Goal: Information Seeking & Learning: Learn about a topic

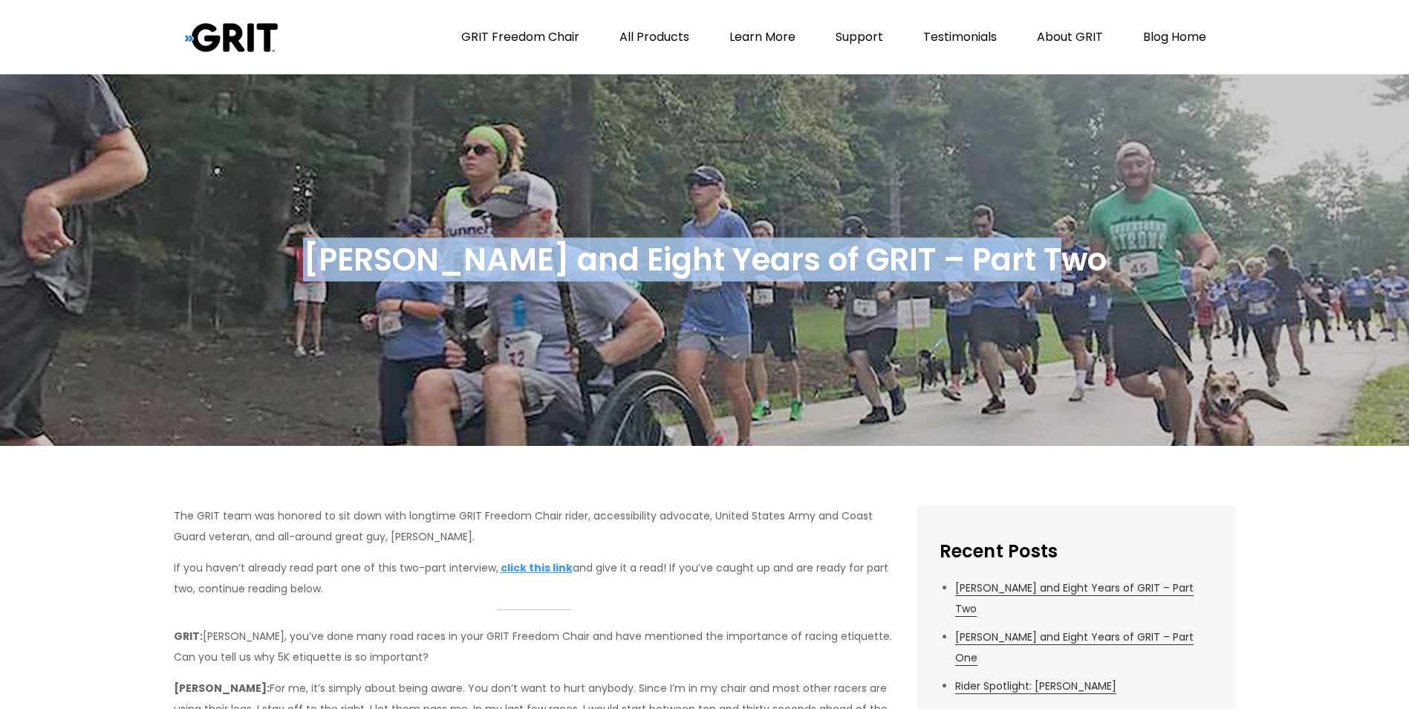
drag, startPoint x: 350, startPoint y: 264, endPoint x: 1054, endPoint y: 279, distance: 704.4
click at [1054, 279] on h2 "[PERSON_NAME] and Eight Years of GRIT – Part Two" at bounding box center [705, 260] width 804 height 41
copy h2 "[PERSON_NAME] and Eight Years of GRIT – Part Two"
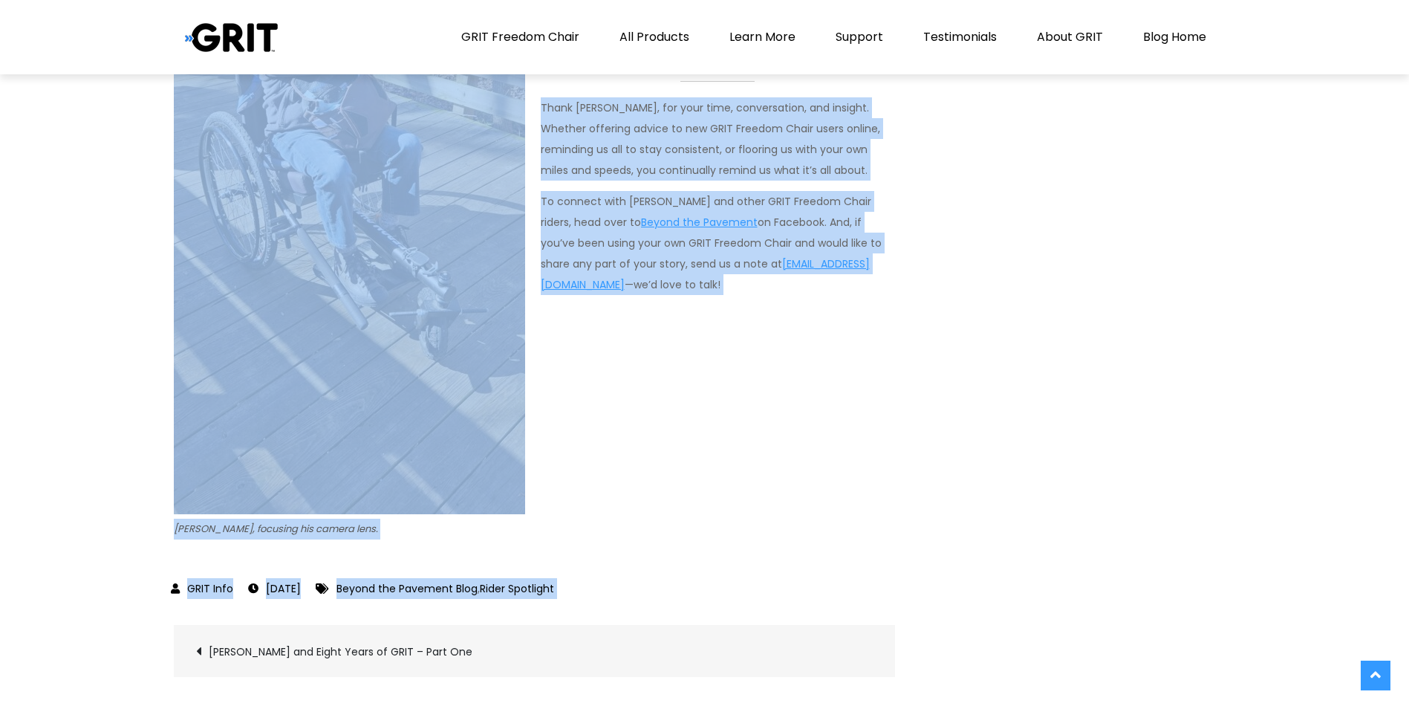
scroll to position [3284, 0]
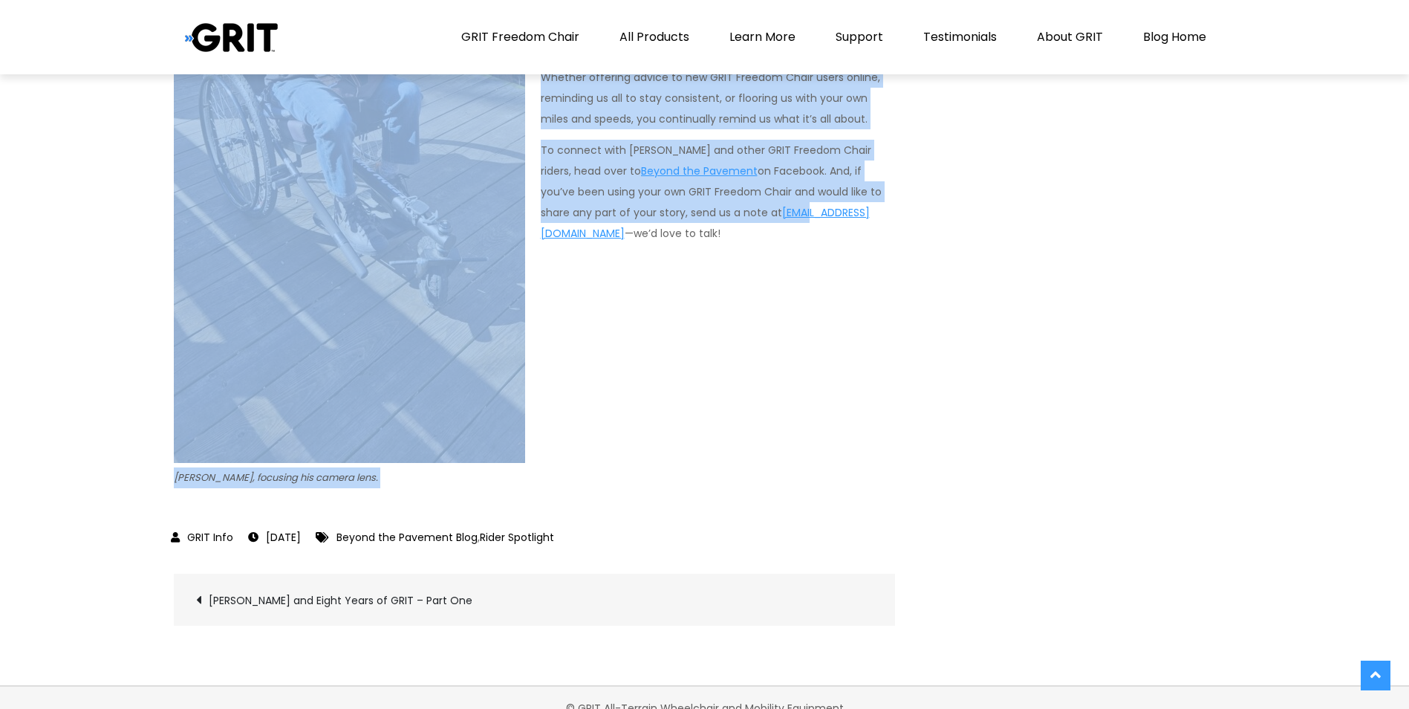
drag, startPoint x: 162, startPoint y: 516, endPoint x: 735, endPoint y: 486, distance: 574.3
copy div "The GRIT team was honored to sit down with longtime GRIT Freedom Chair rider, a…"
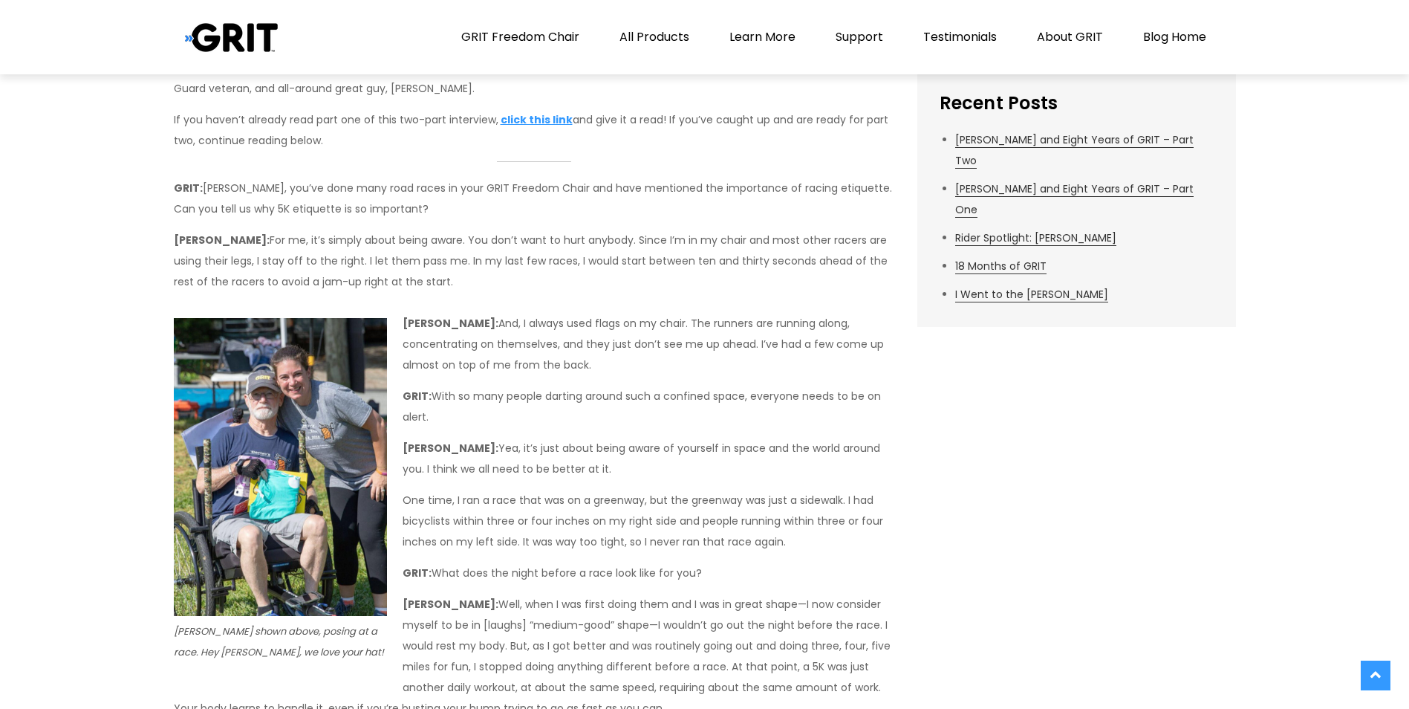
scroll to position [422, 0]
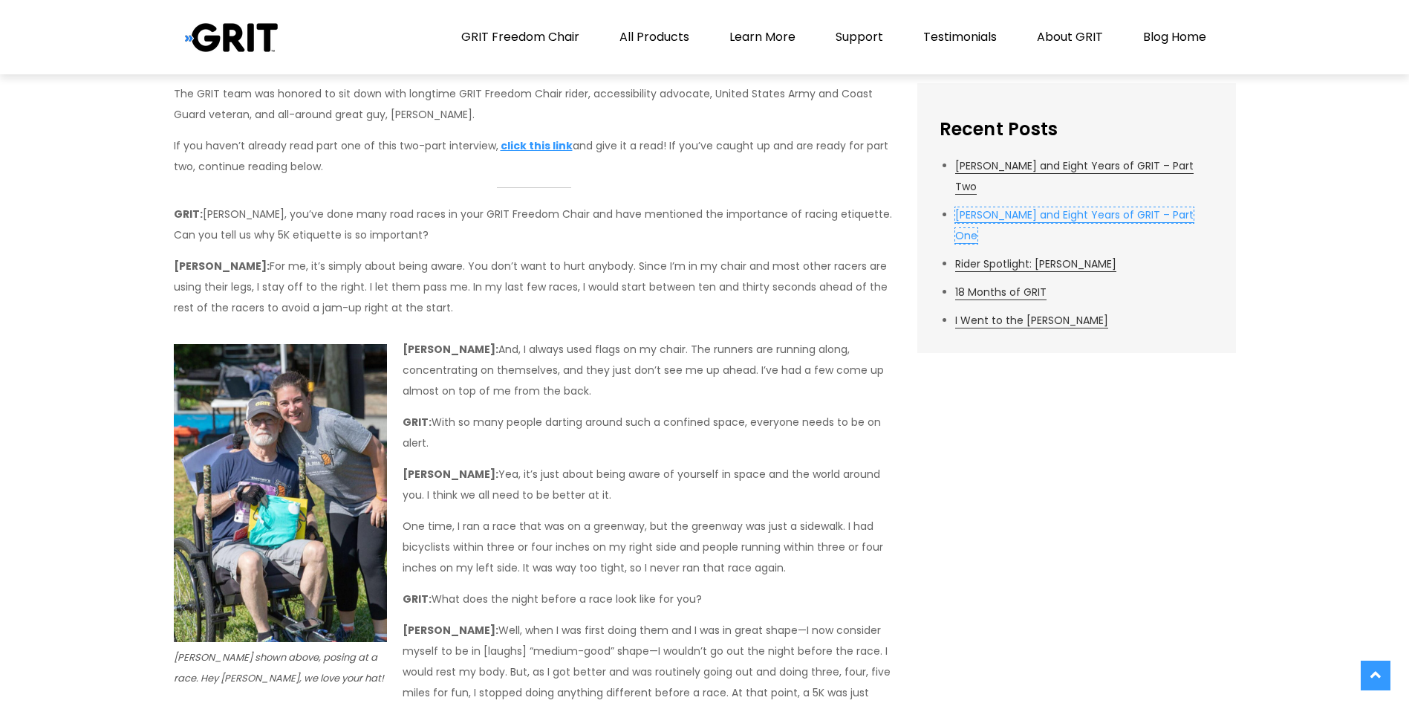
click at [1049, 207] on link "[PERSON_NAME] and Eight Years of GRIT – Part One" at bounding box center [1074, 225] width 238 height 36
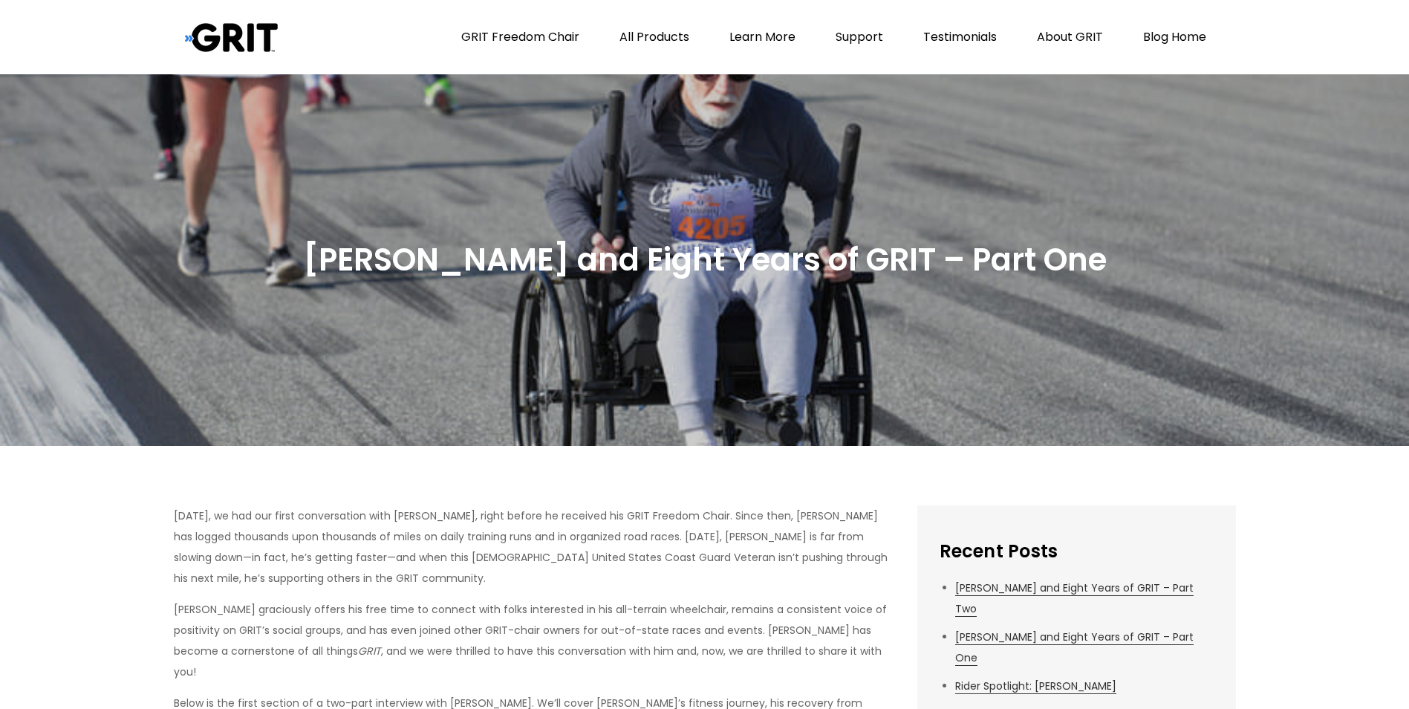
click at [352, 259] on h2 "[PERSON_NAME] and Eight Years of GRIT – Part One" at bounding box center [705, 260] width 804 height 41
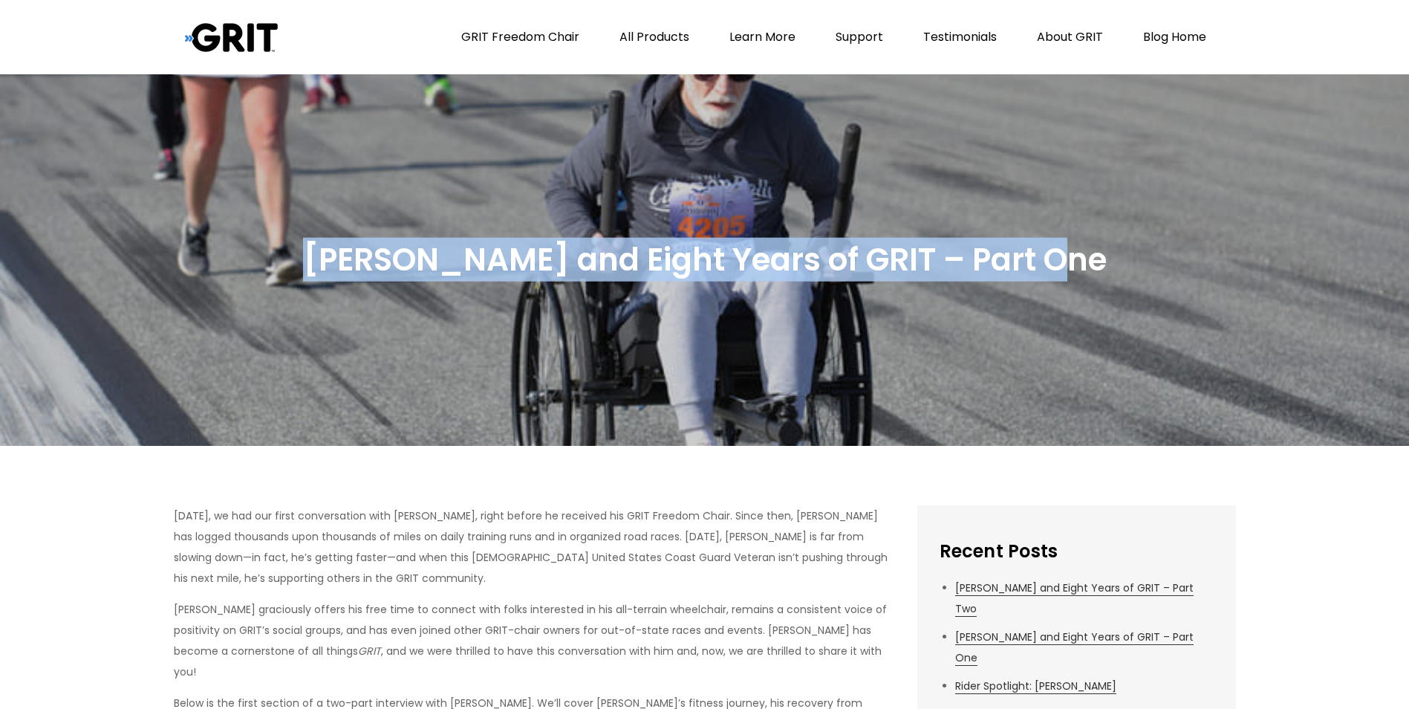
drag, startPoint x: 349, startPoint y: 266, endPoint x: 1063, endPoint y: 244, distance: 714.3
click at [1063, 244] on div "[PERSON_NAME] and Eight Years of GRIT – Part One" at bounding box center [705, 260] width 1062 height 65
copy h2 "[PERSON_NAME] and Eight Years of GRIT – Part One"
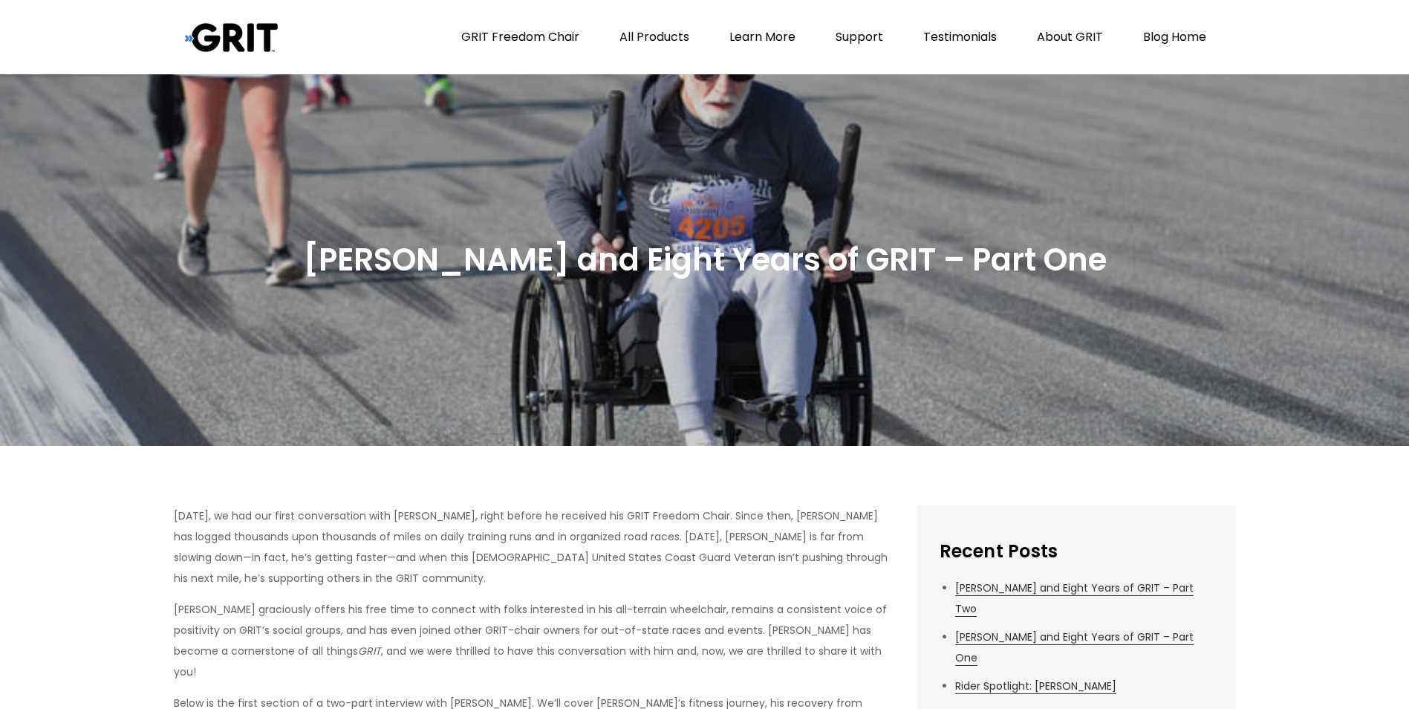
click at [489, 536] on p "[DATE], we had our first conversation with [PERSON_NAME], right before he recei…" at bounding box center [534, 546] width 721 height 83
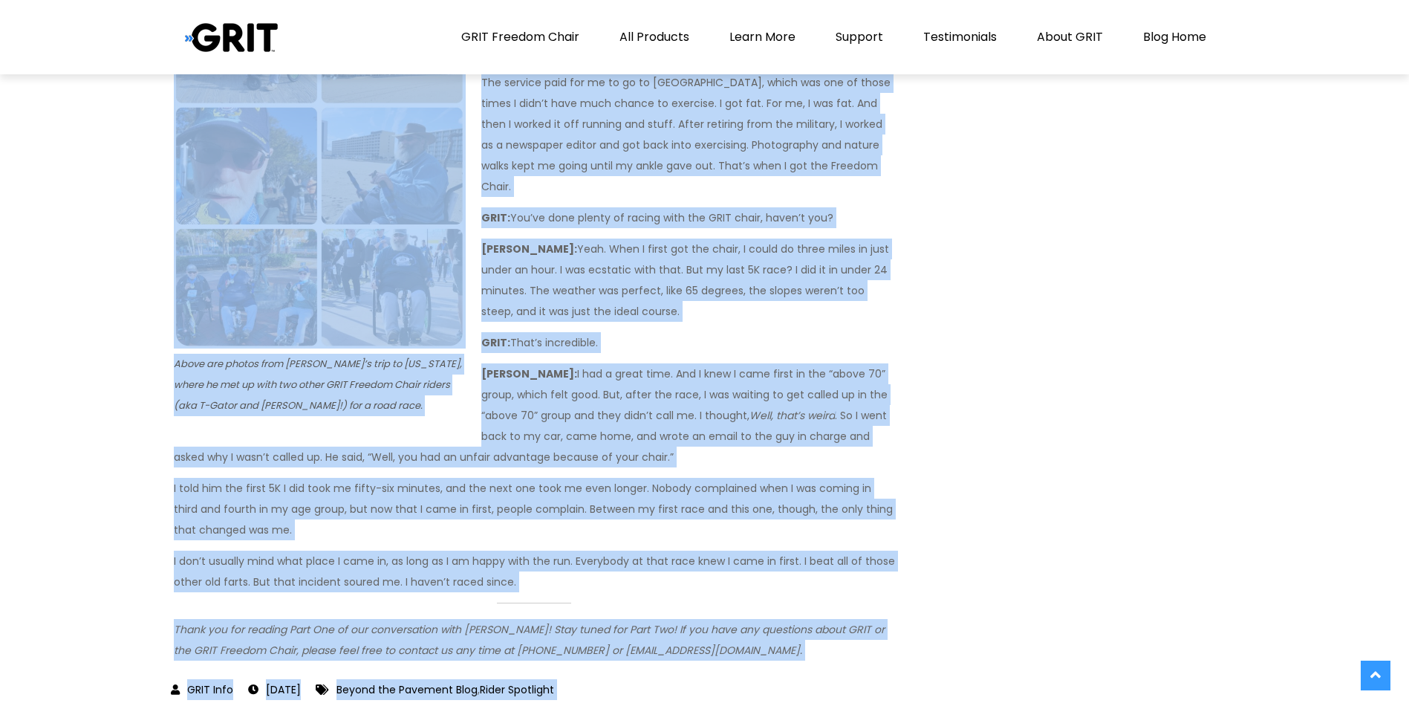
scroll to position [4923, 0]
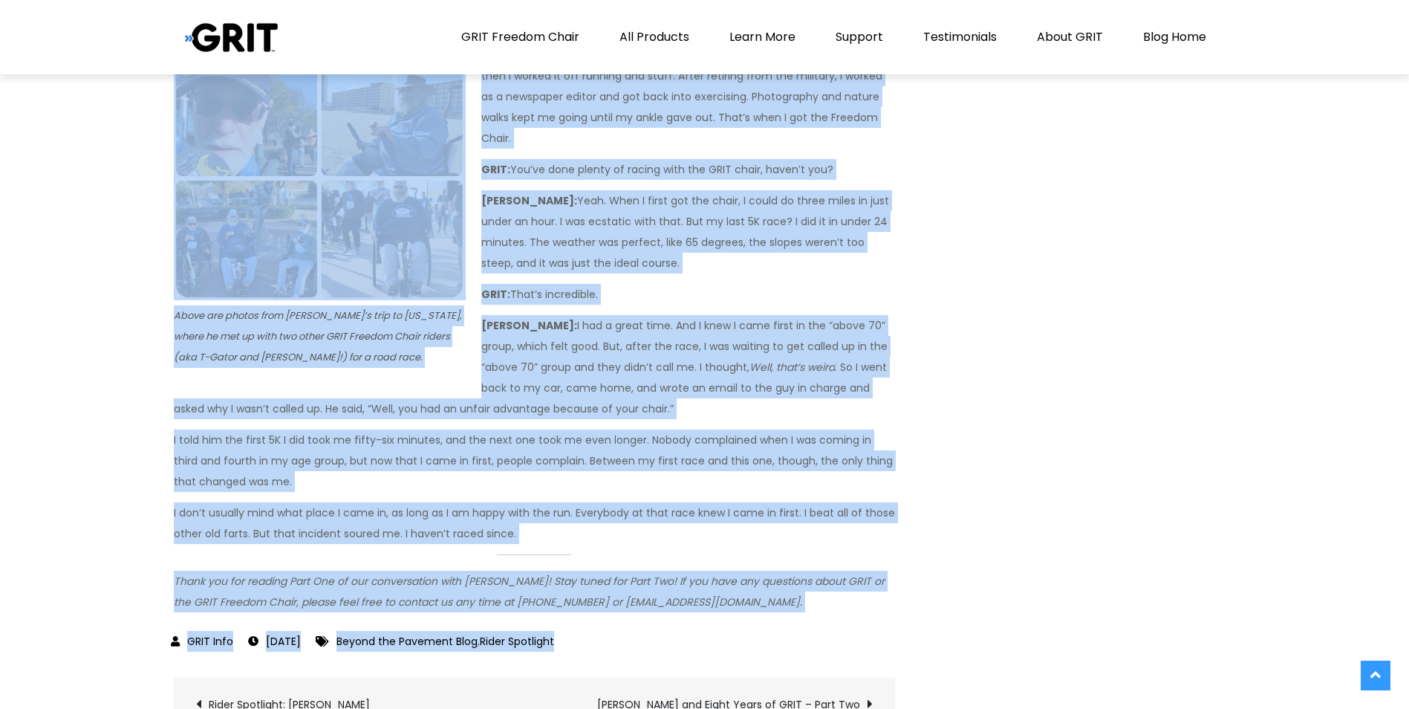
drag, startPoint x: 229, startPoint y: 515, endPoint x: 722, endPoint y: 496, distance: 493.6
copy article "Lorem ipsum dol, si ame con adipi elitseddoeiu temp Inci Utlabo, etdol magnaa e…"
click at [677, 284] on p "GRIT: That’s incredible." at bounding box center [534, 294] width 721 height 21
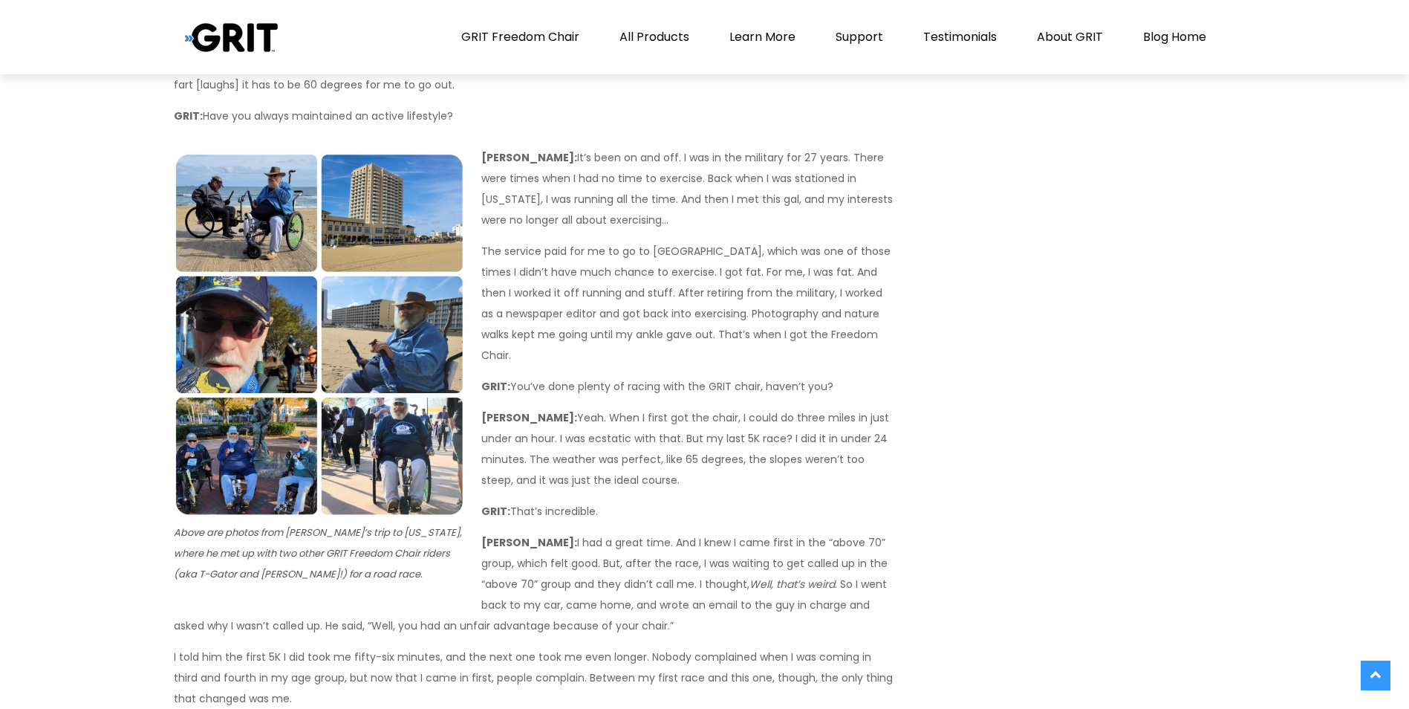
scroll to position [4923, 0]
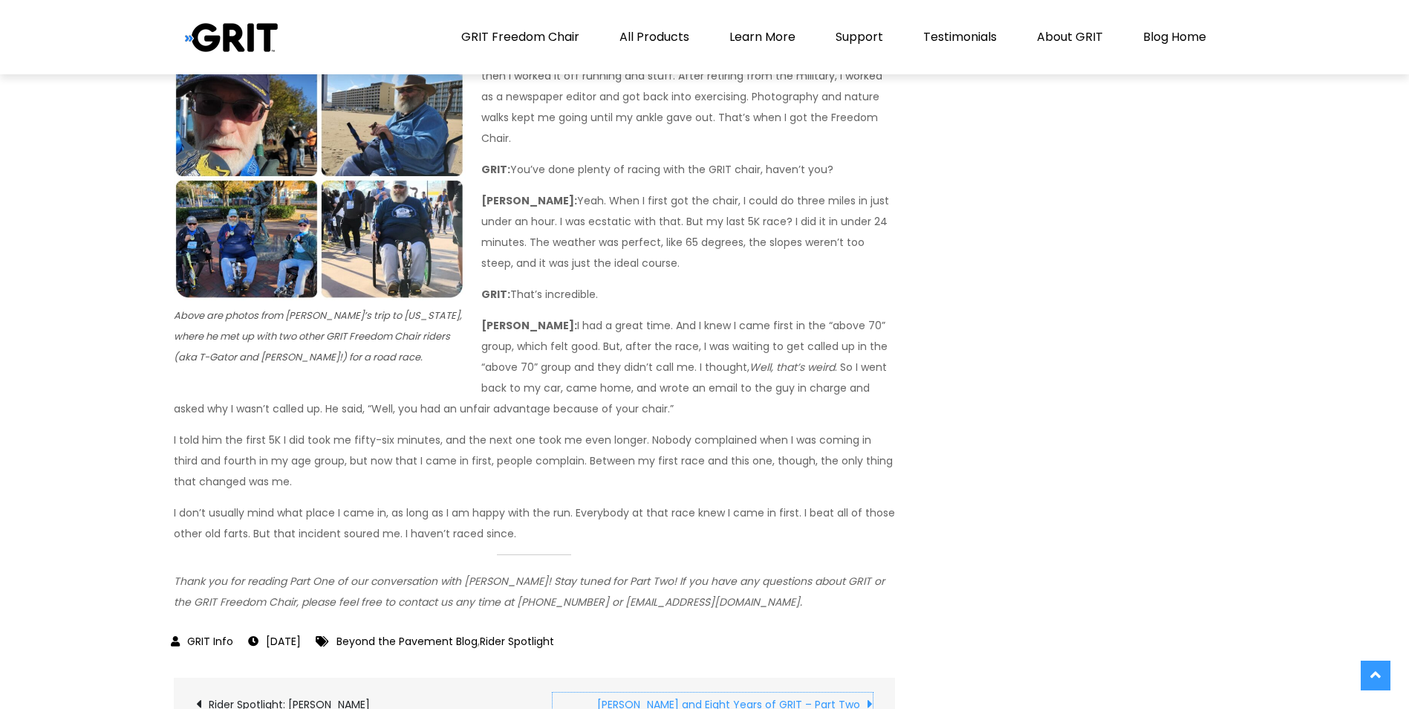
click at [832, 692] on link "[PERSON_NAME] and Eight Years of GRIT – Part Two" at bounding box center [713, 703] width 320 height 22
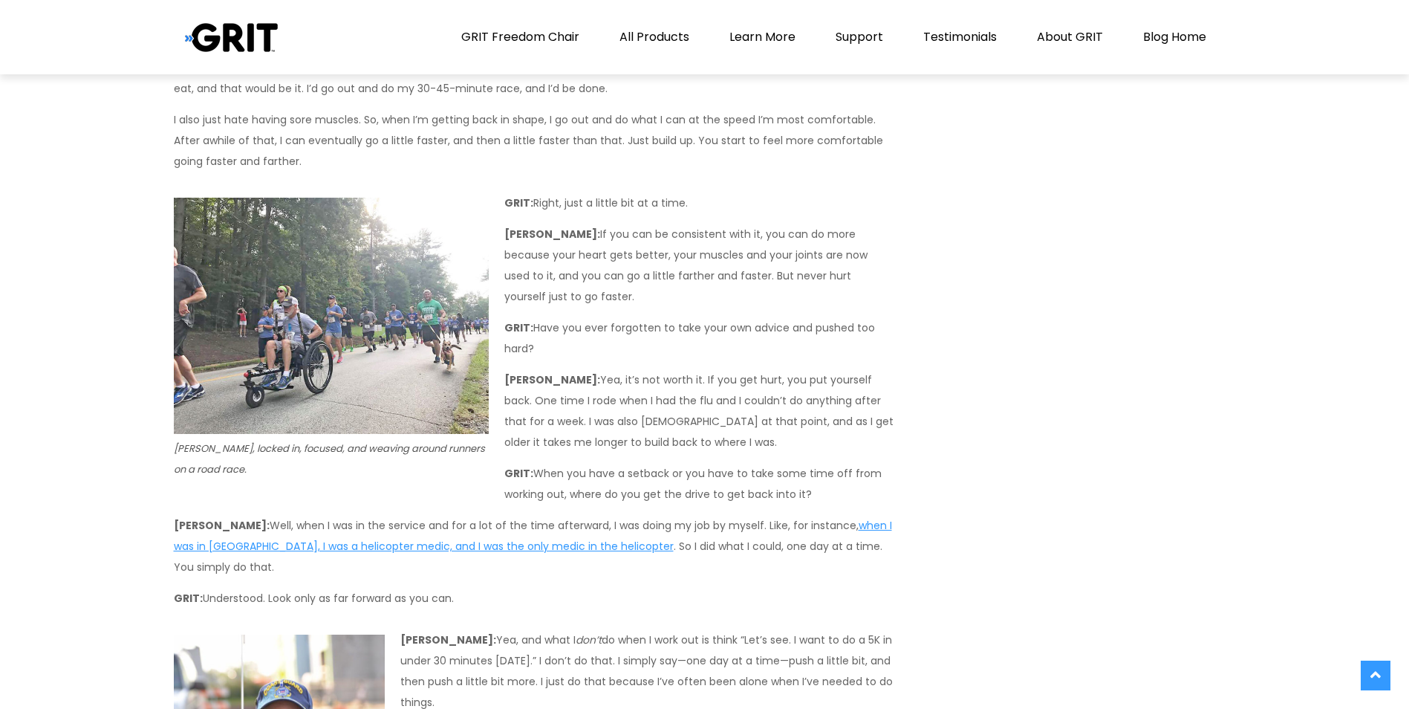
scroll to position [1323, 0]
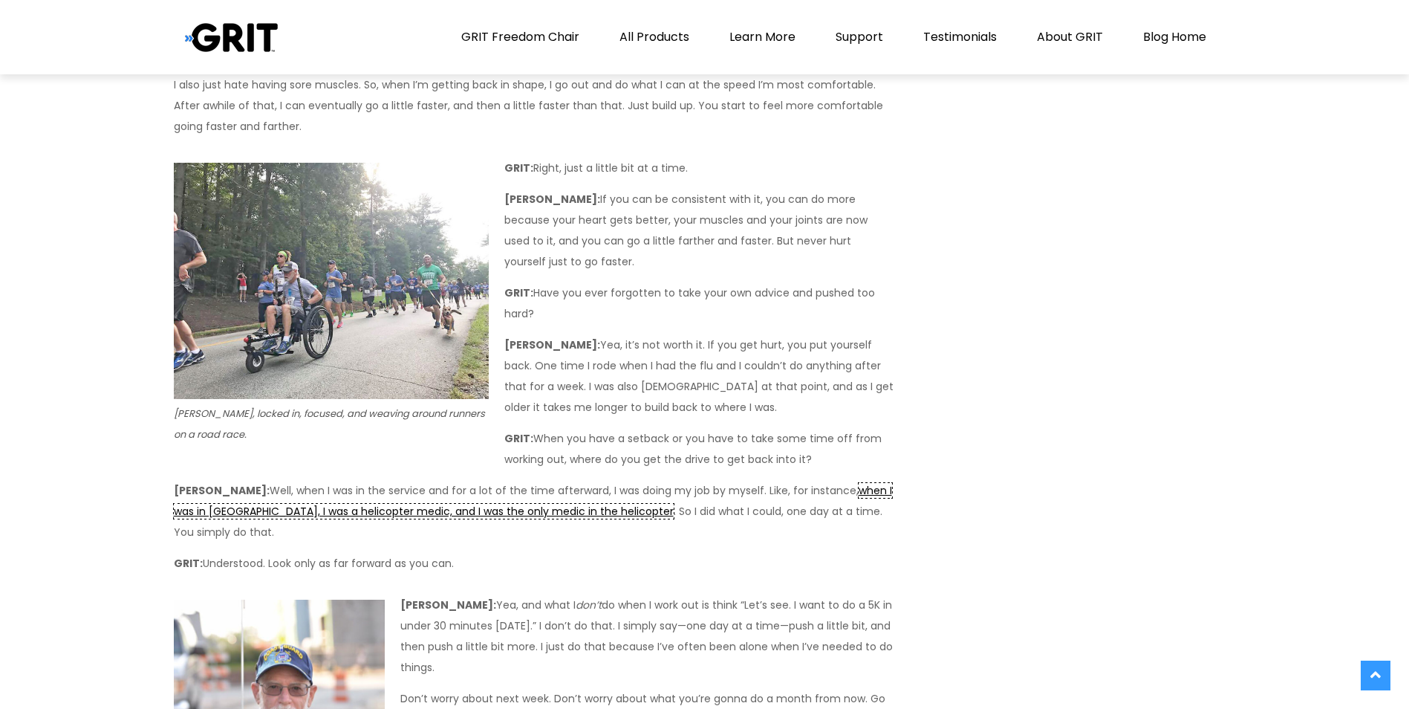
click at [629, 493] on link "when I was in [GEOGRAPHIC_DATA], I was a helicopter medic, and I was the only m…" at bounding box center [533, 501] width 718 height 36
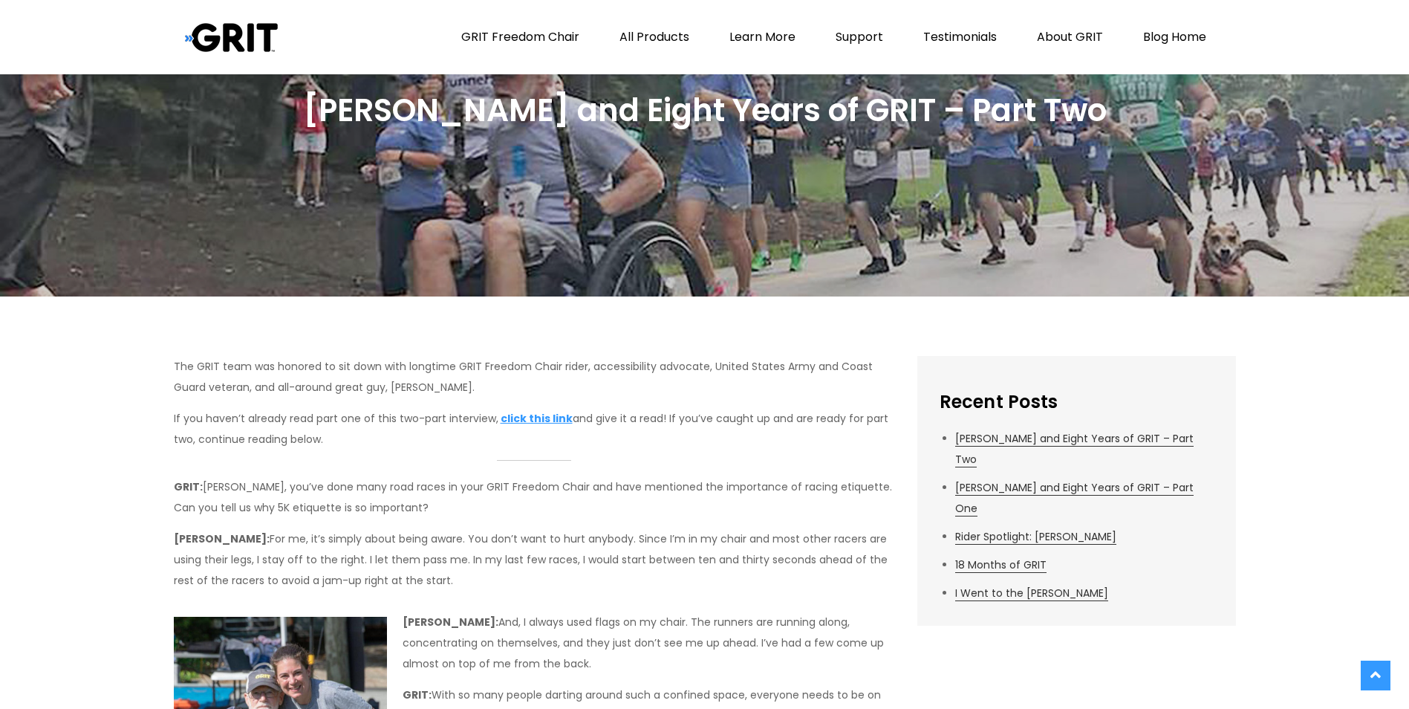
scroll to position [123, 0]
